Goal: Task Accomplishment & Management: Manage account settings

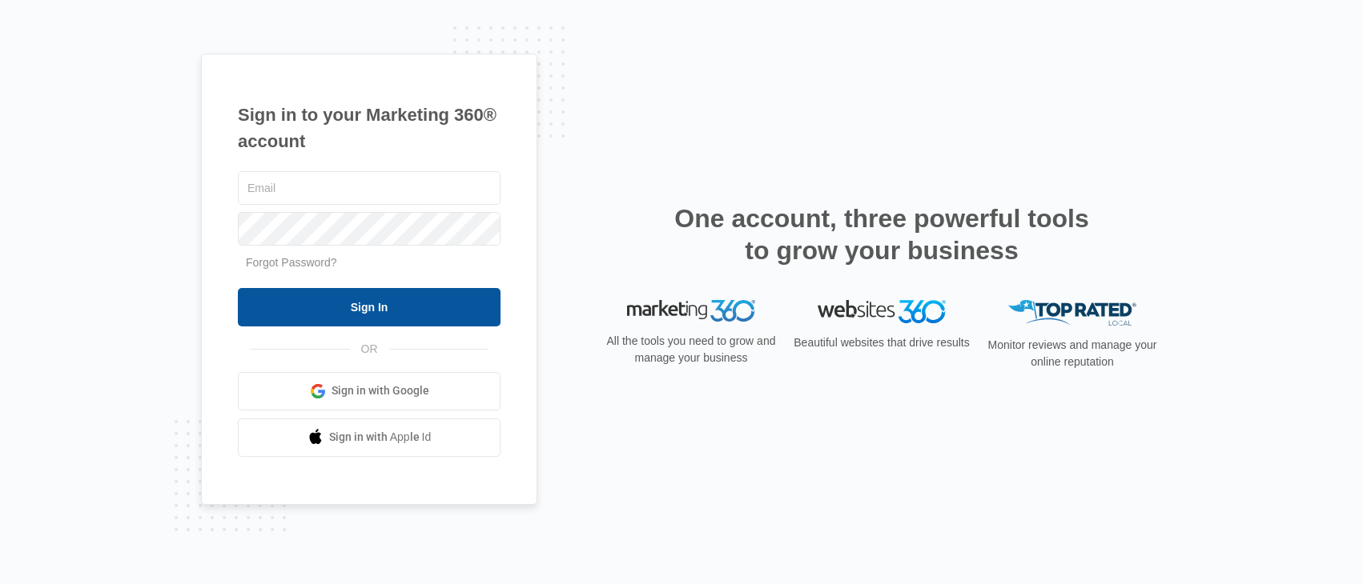
type input "[PERSON_NAME][EMAIL_ADDRESS][PERSON_NAME][DOMAIN_NAME]"
click at [335, 298] on input "Sign In" at bounding box center [369, 307] width 263 height 38
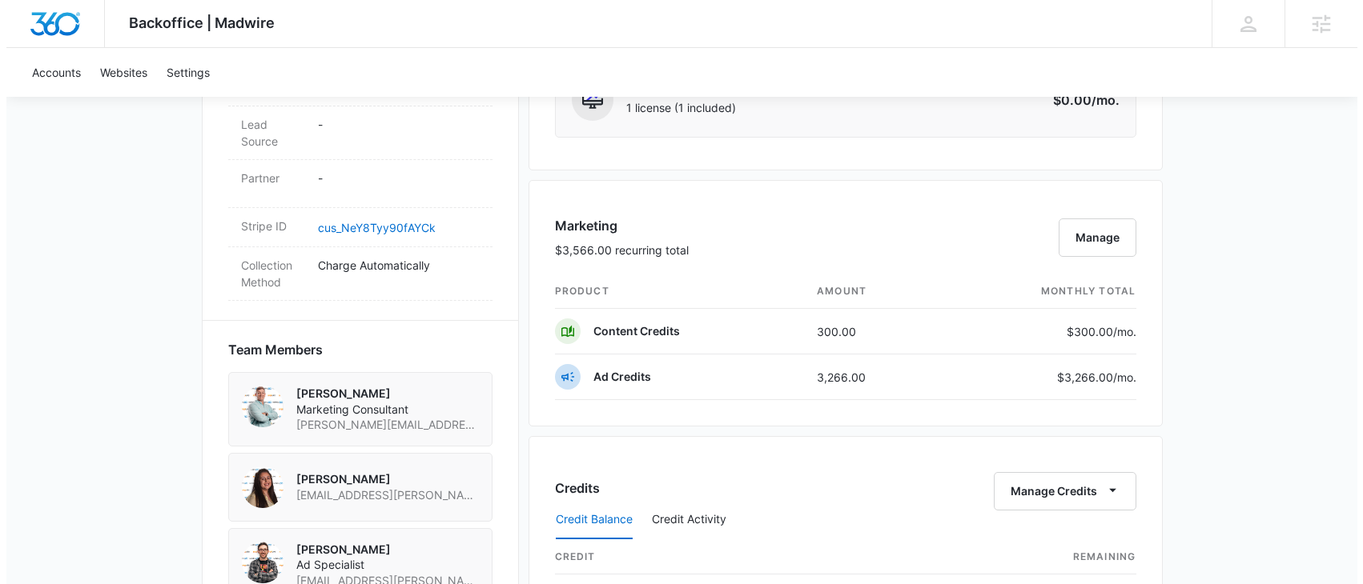
scroll to position [930, 0]
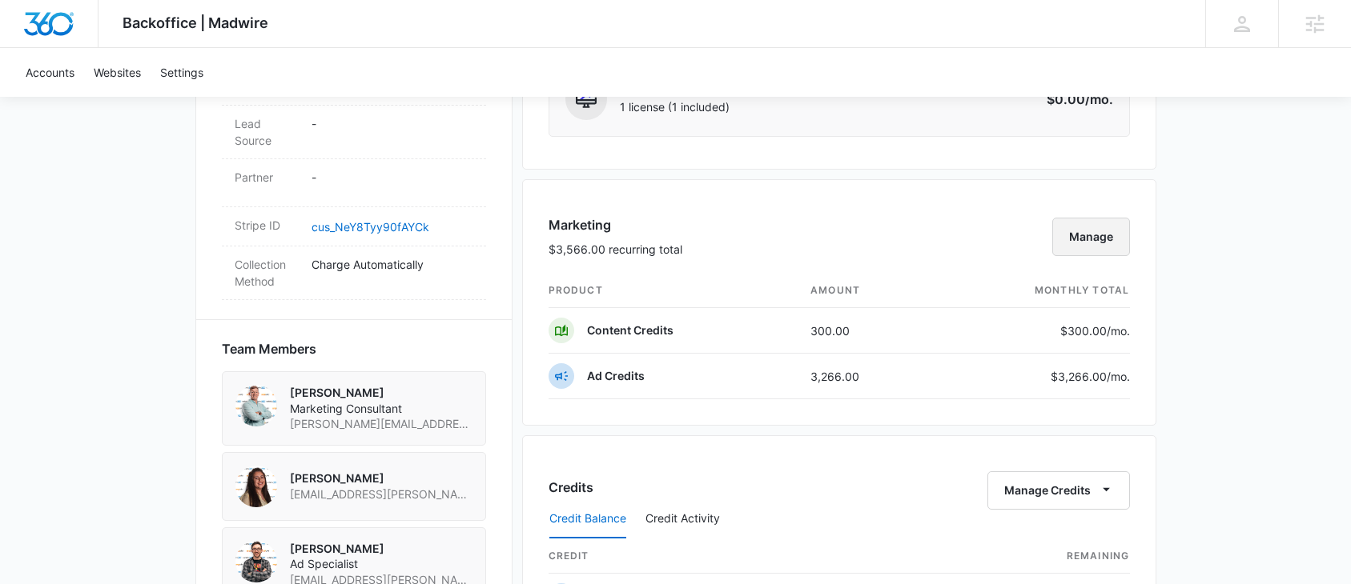
click at [1096, 242] on button "Manage" at bounding box center [1091, 237] width 78 height 38
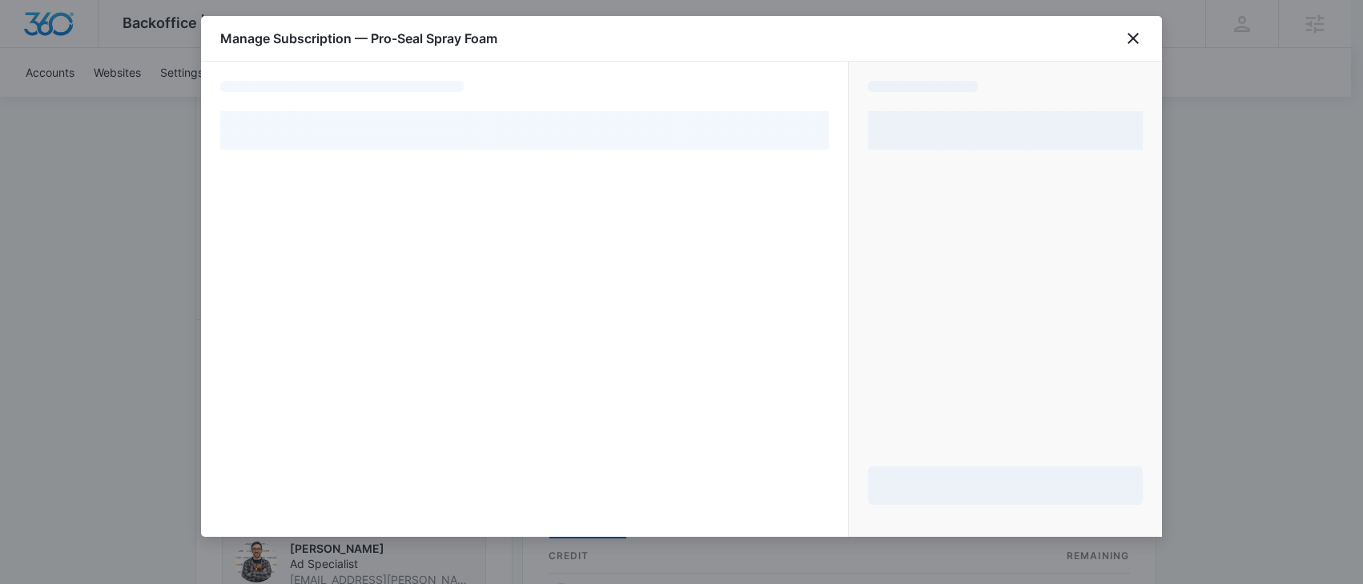
select select "pm_1Rb0DYA4n8RTgNjUYNCStcqL"
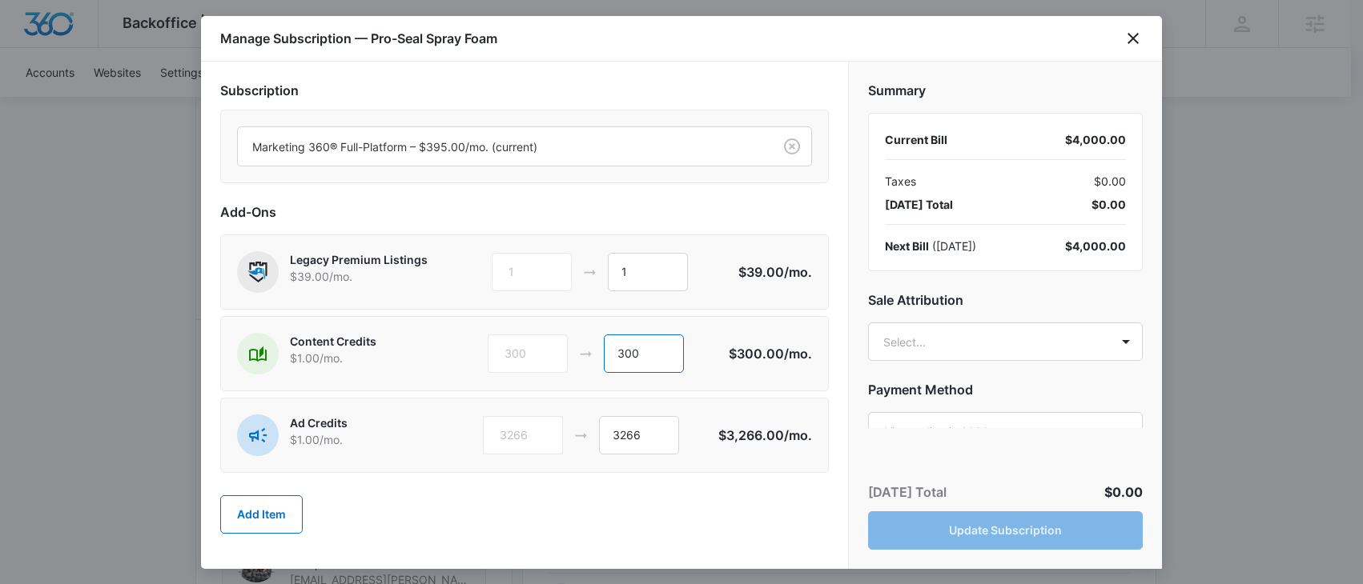
click at [618, 352] on input "300" at bounding box center [644, 354] width 80 height 38
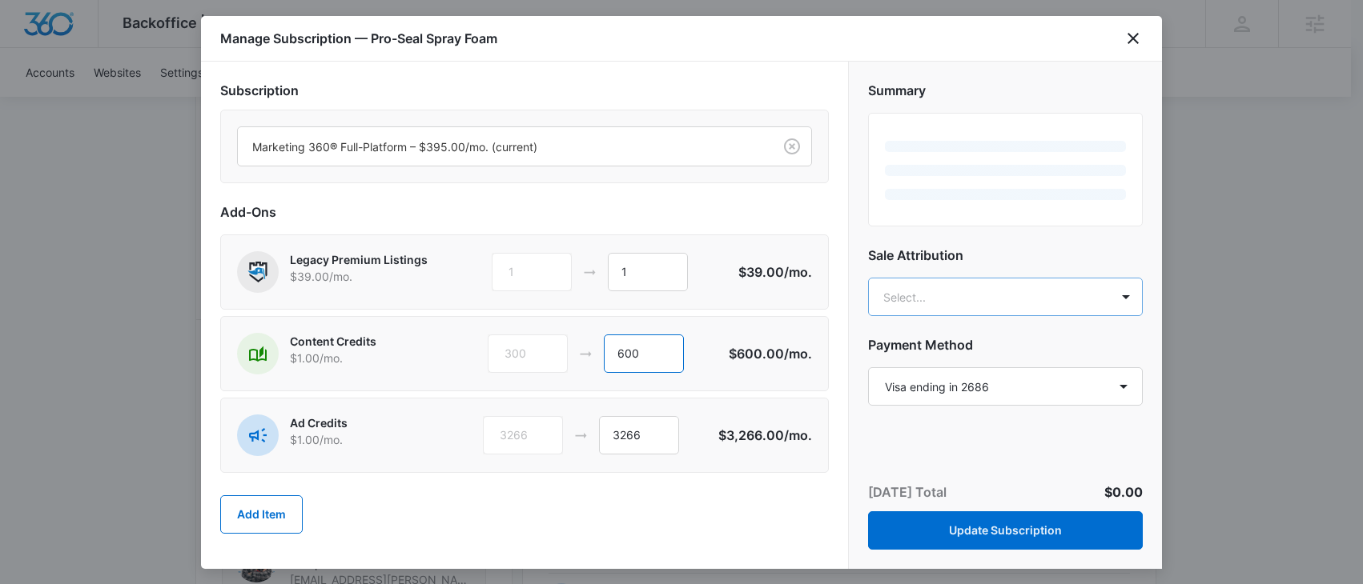
type input "600"
click at [952, 297] on body "Backoffice | Madwire Apps Settings KK Kyle Knoop kyle.knoop@madwire.com My Prof…" at bounding box center [681, 212] width 1363 height 2285
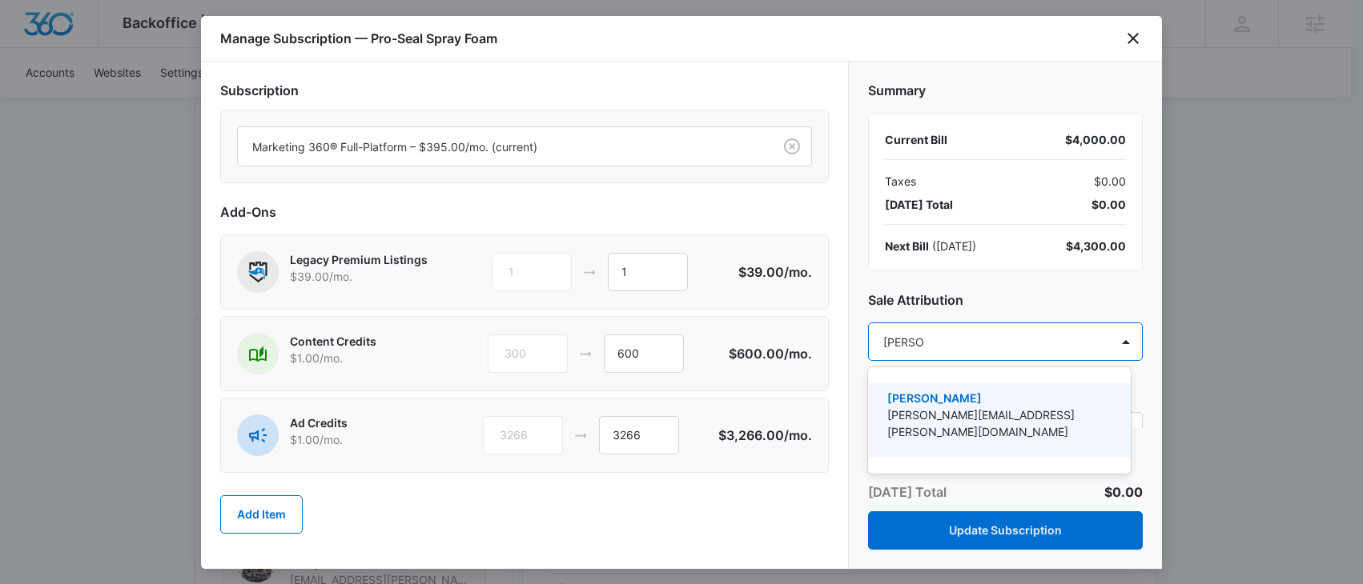
type input "kyle knoop"
click at [1003, 407] on p "[PERSON_NAME][EMAIL_ADDRESS][PERSON_NAME][DOMAIN_NAME]" at bounding box center [997, 424] width 221 height 34
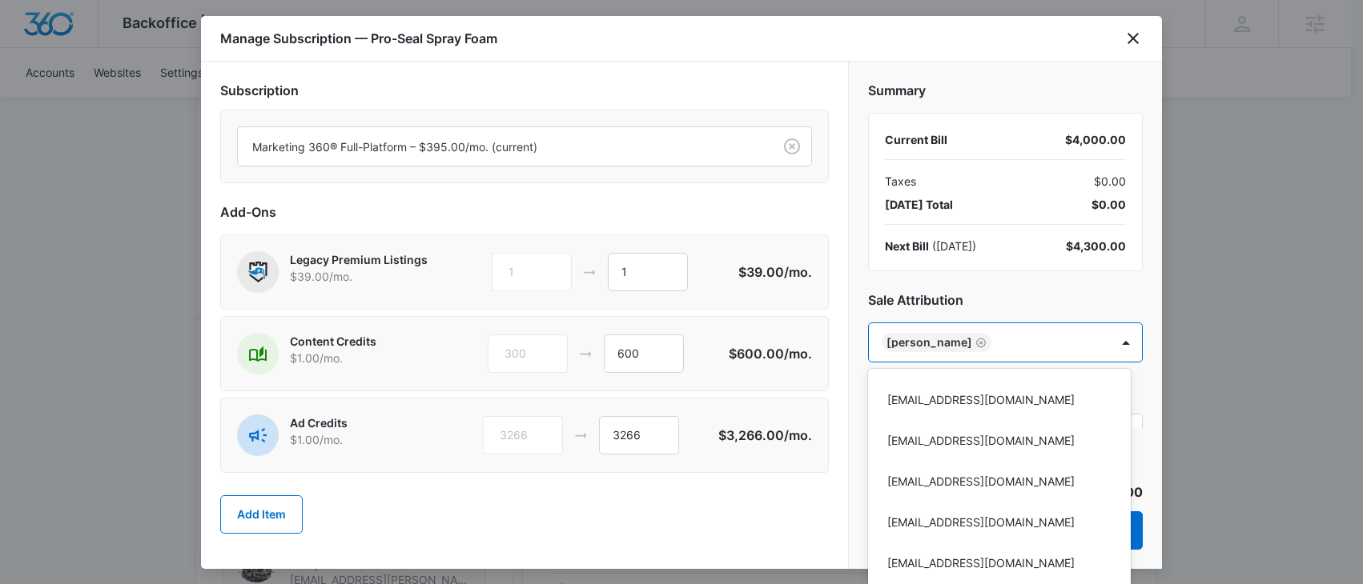
click at [1087, 288] on div at bounding box center [681, 292] width 1363 height 584
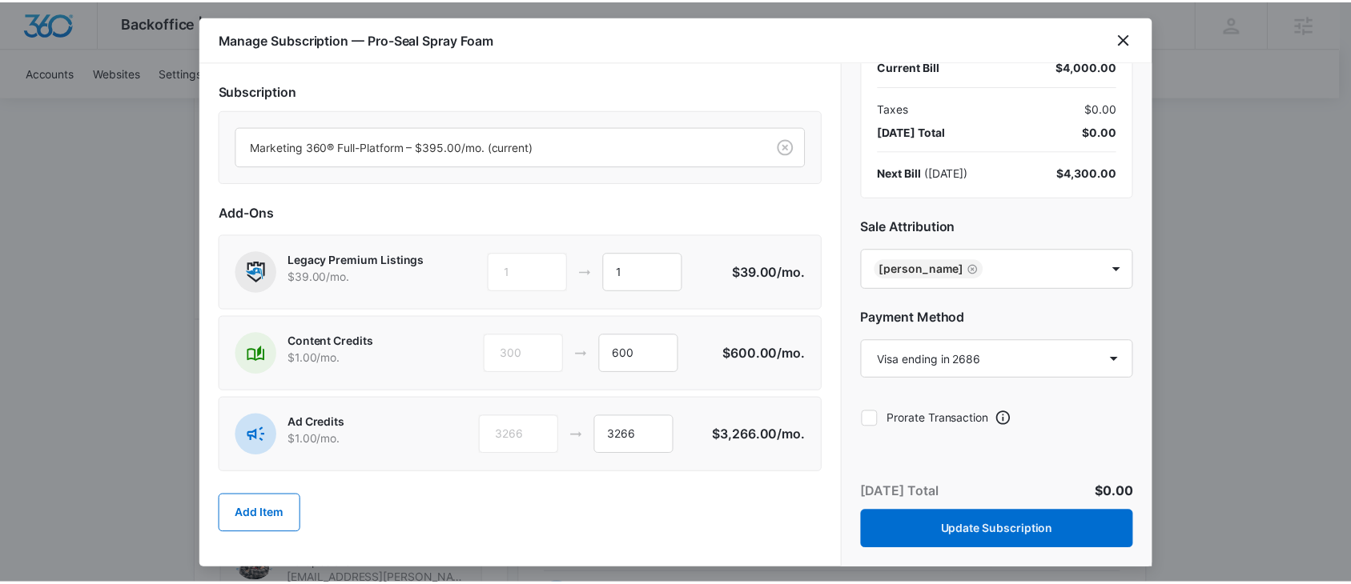
scroll to position [82, 0]
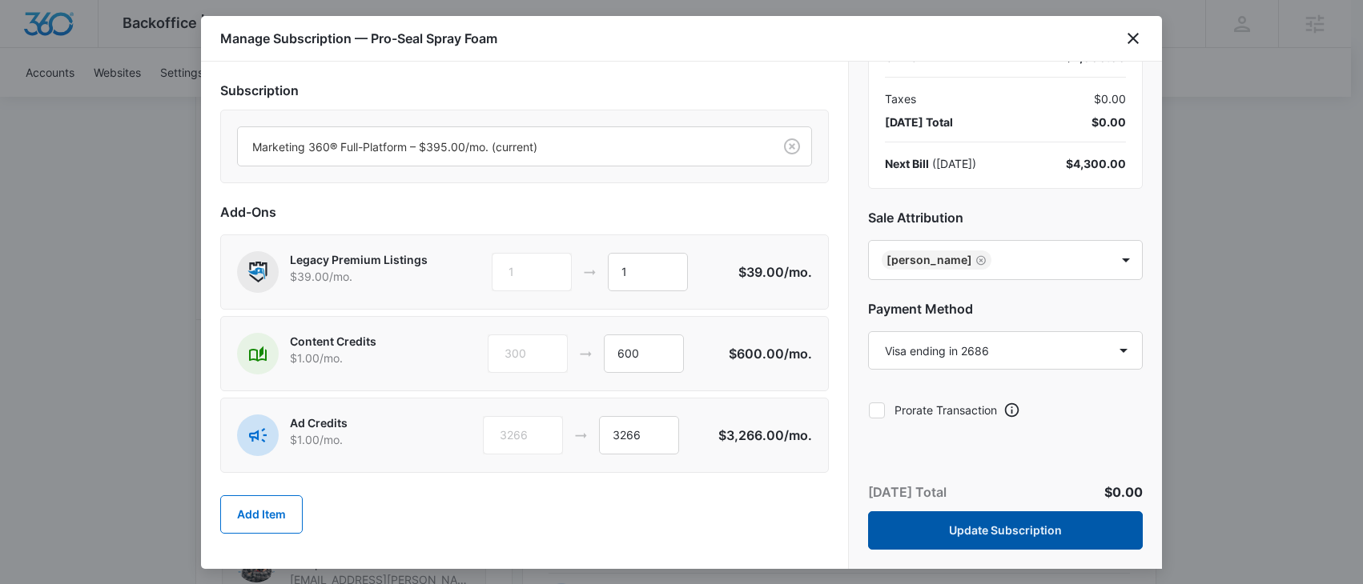
click at [1056, 534] on button "Update Subscription" at bounding box center [1005, 531] width 275 height 38
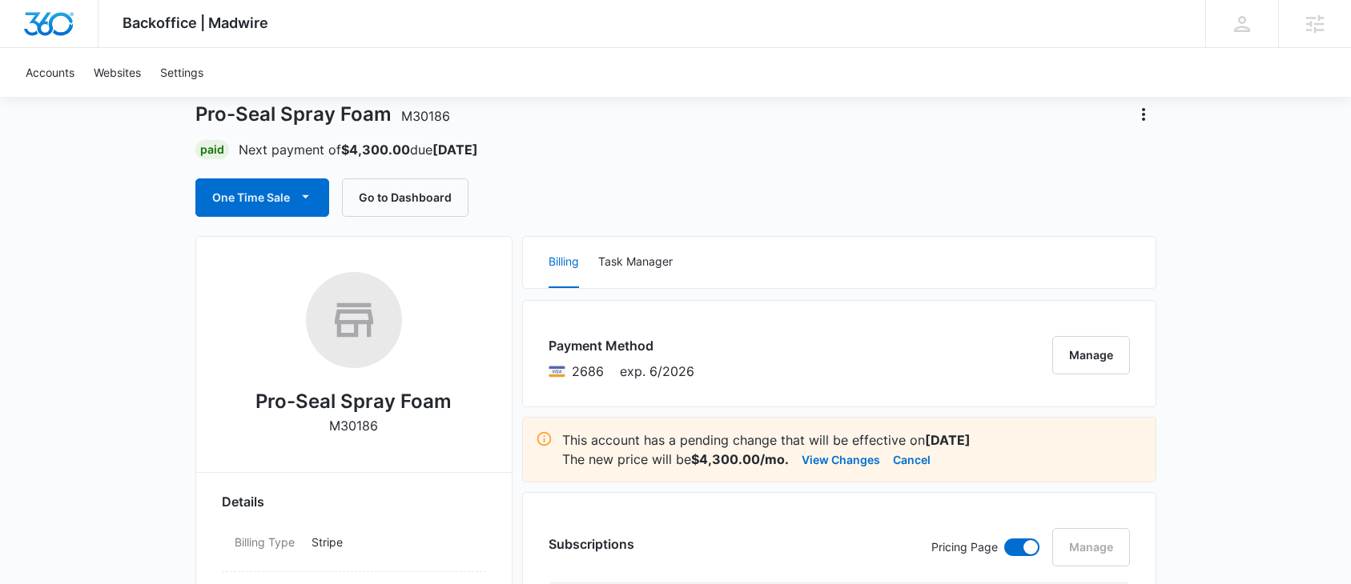
scroll to position [62, 0]
